Goal: Book appointment/travel/reservation

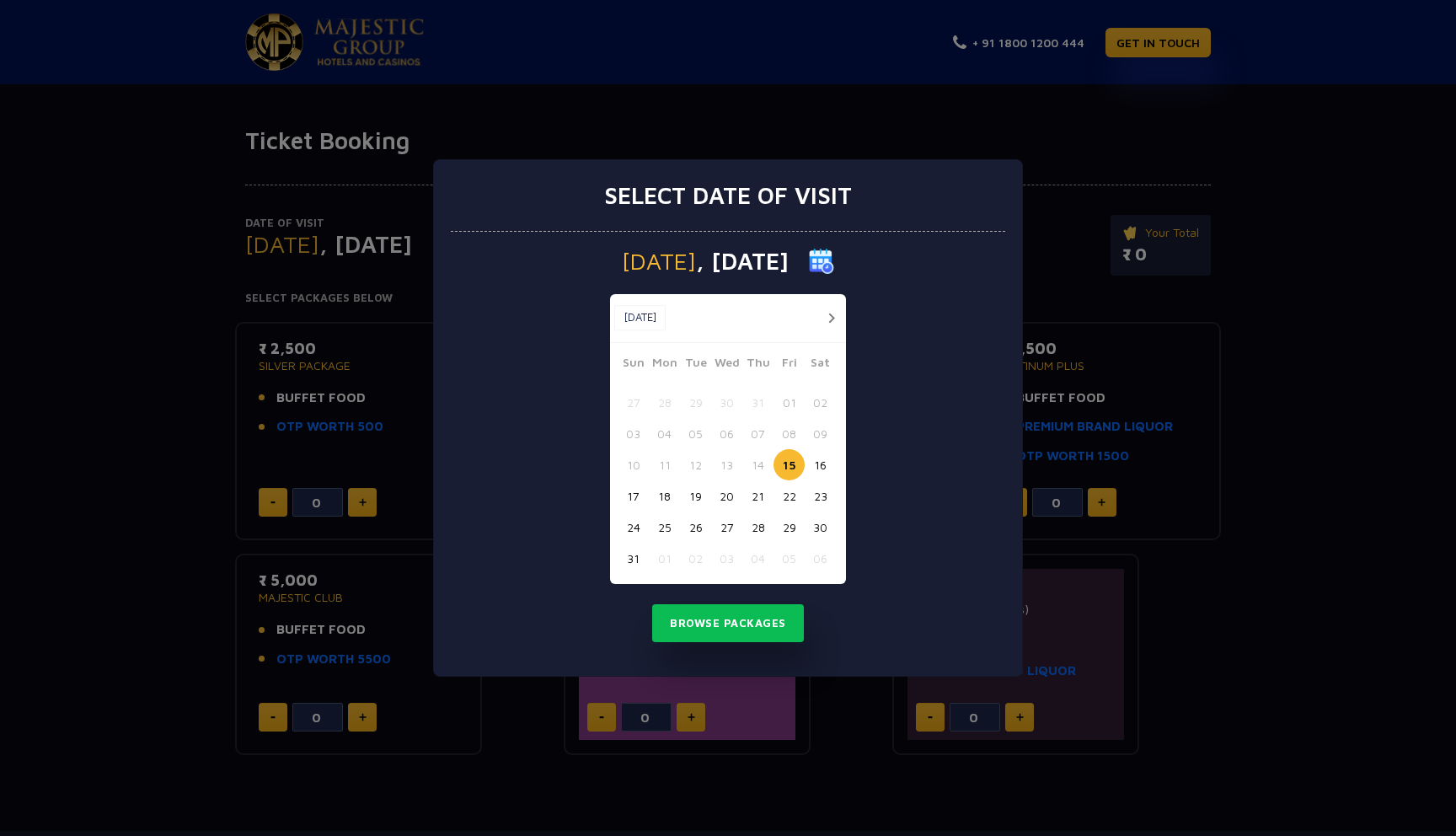
click at [834, 260] on img at bounding box center [822, 261] width 25 height 25
click at [832, 318] on button "button" at bounding box center [831, 318] width 21 height 21
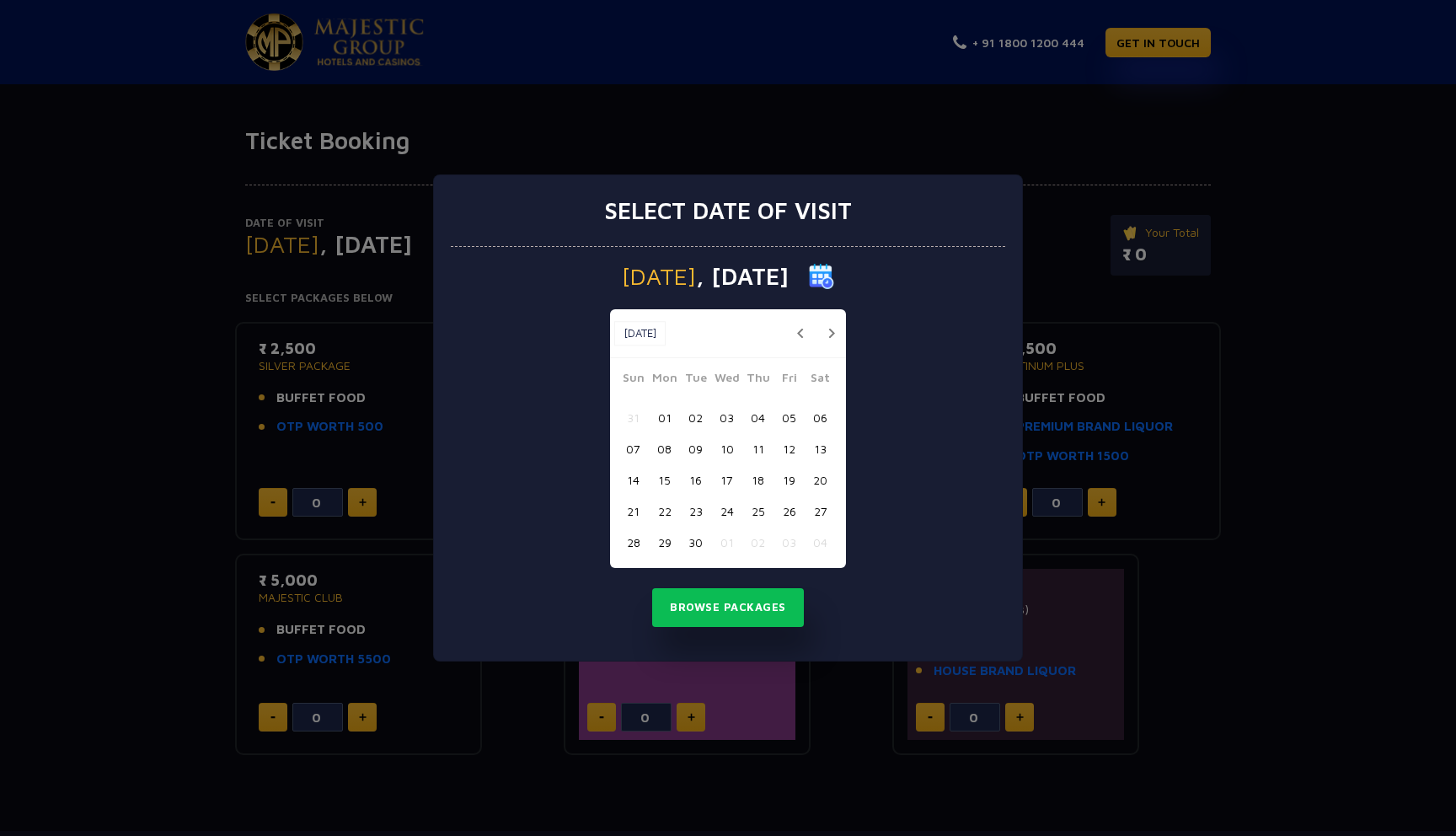
click at [666, 448] on button "08" at bounding box center [664, 448] width 31 height 31
click at [741, 607] on button "Browse Packages" at bounding box center [728, 608] width 152 height 39
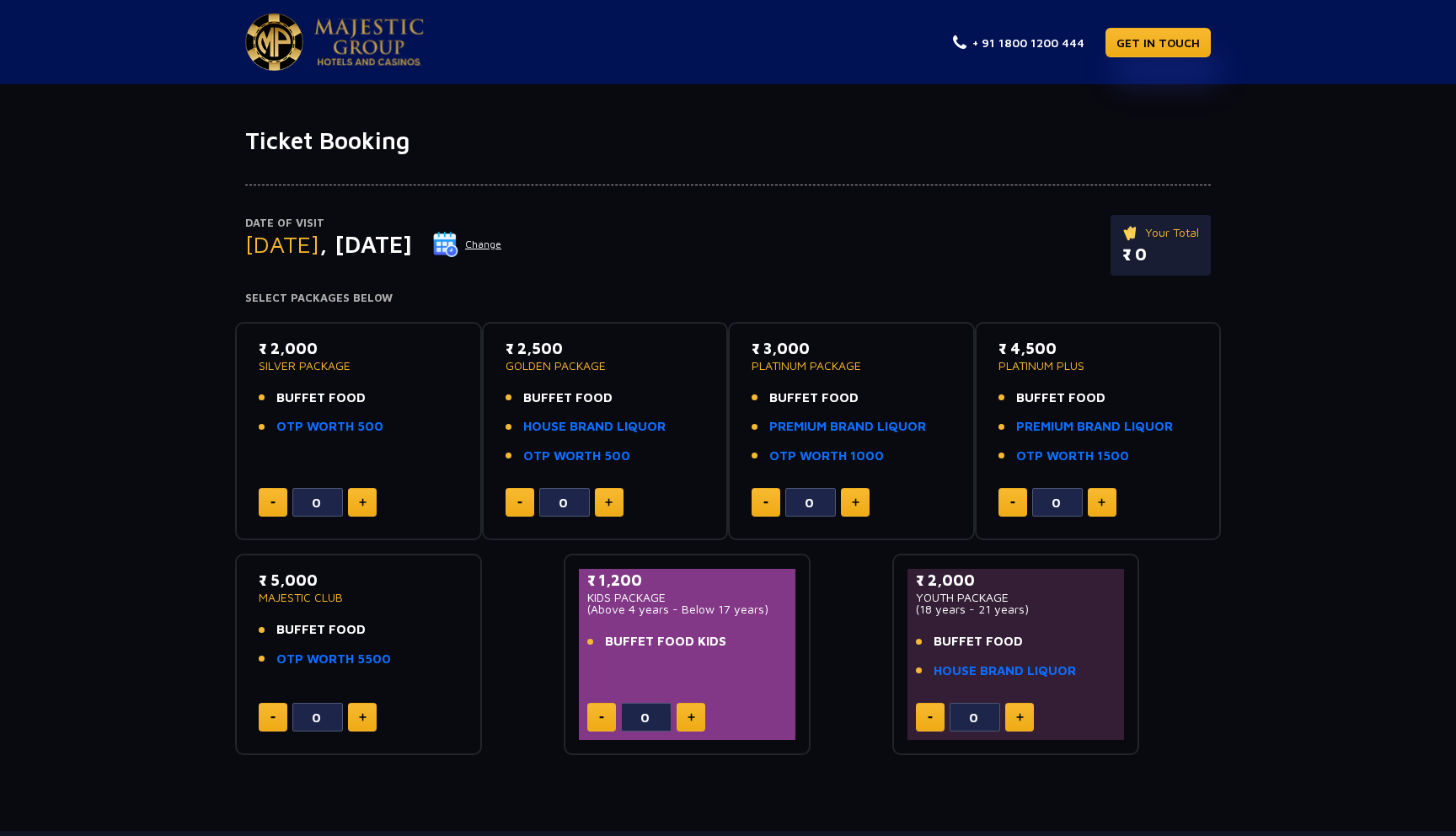
click at [361, 503] on img at bounding box center [362, 502] width 8 height 8
type input "4"
